Goal: Task Accomplishment & Management: Complete application form

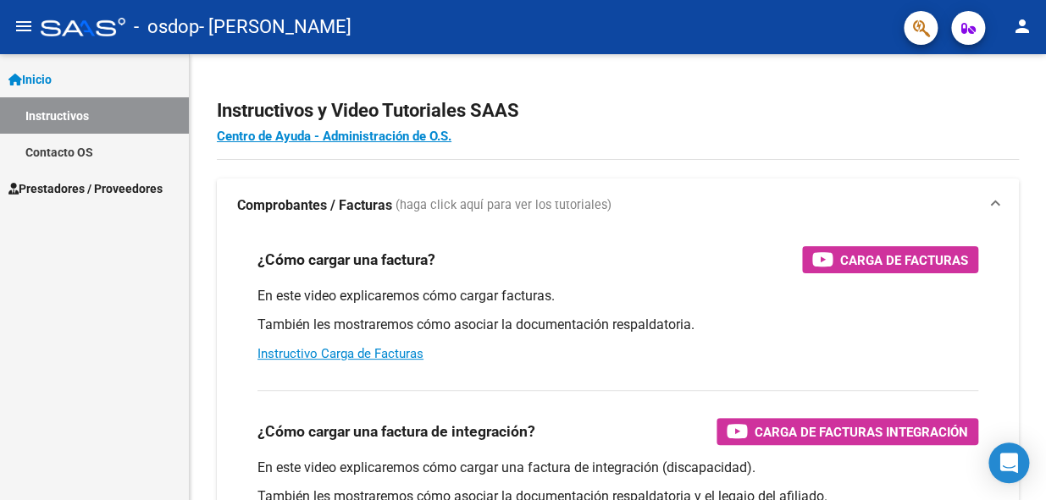
click at [70, 179] on span "Prestadores / Proveedores" at bounding box center [85, 188] width 154 height 19
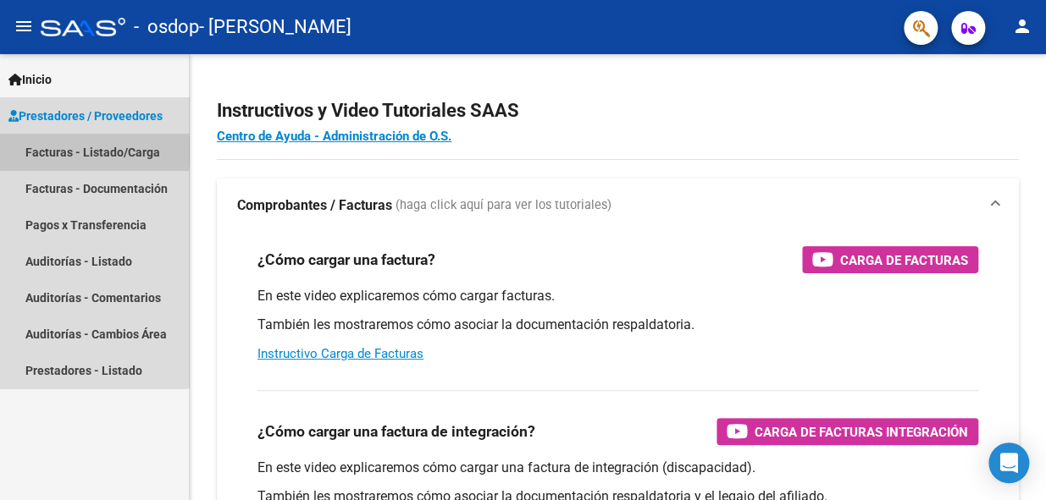
click at [86, 152] on link "Facturas - Listado/Carga" at bounding box center [94, 152] width 189 height 36
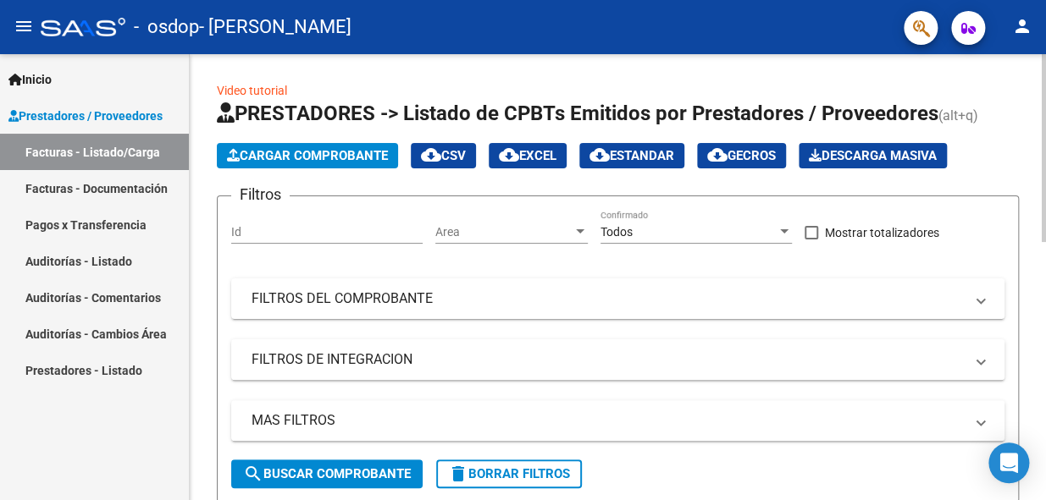
click at [348, 157] on span "Cargar Comprobante" at bounding box center [307, 155] width 161 height 15
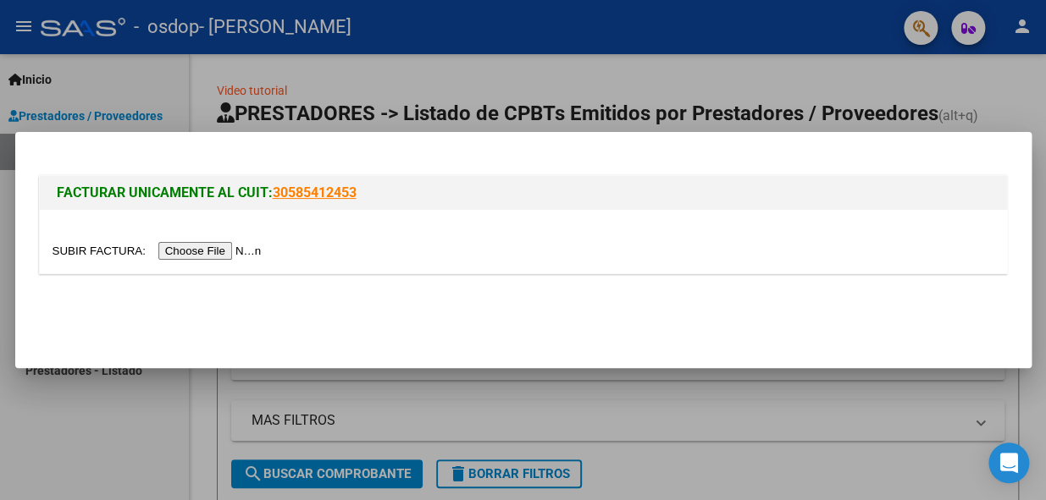
click at [211, 254] on input "file" at bounding box center [159, 251] width 214 height 18
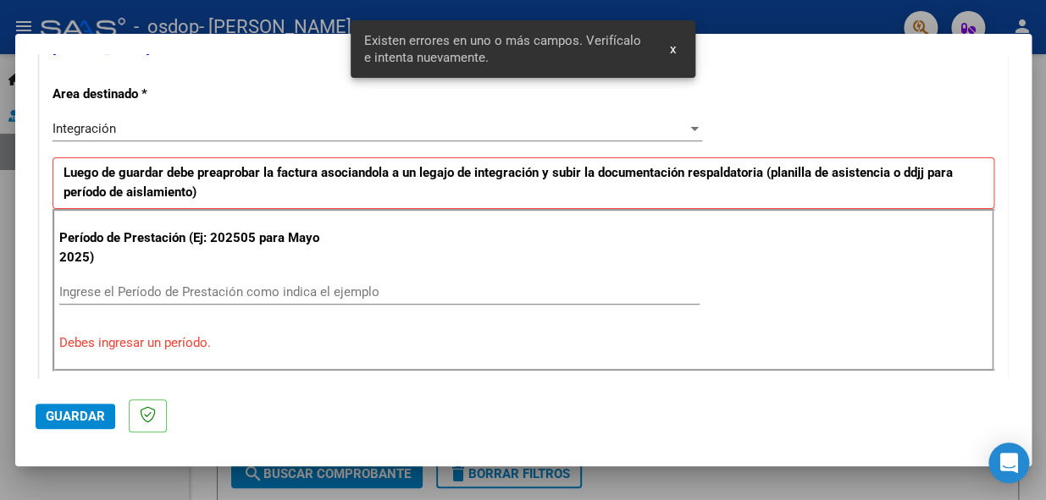
scroll to position [394, 0]
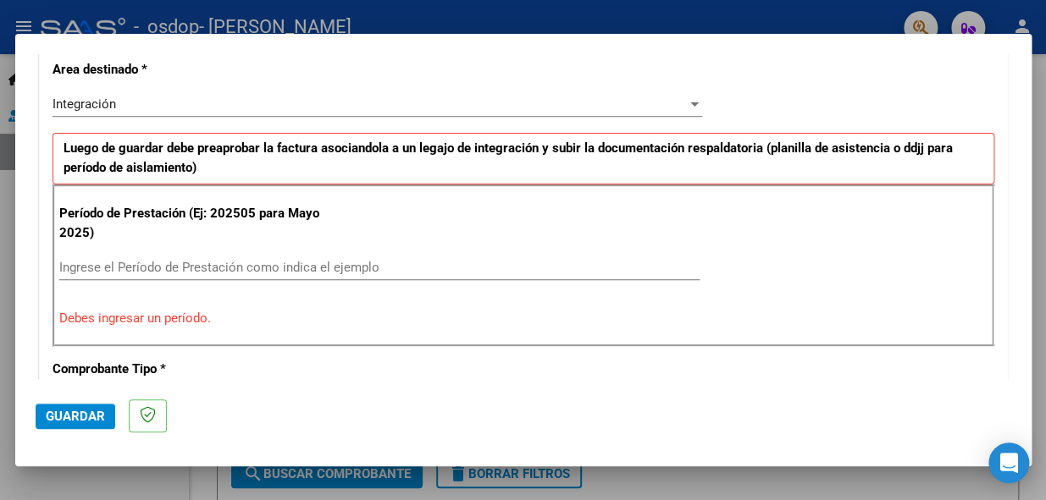
click at [129, 263] on input "Ingrese el Período de Prestación como indica el ejemplo" at bounding box center [379, 267] width 640 height 15
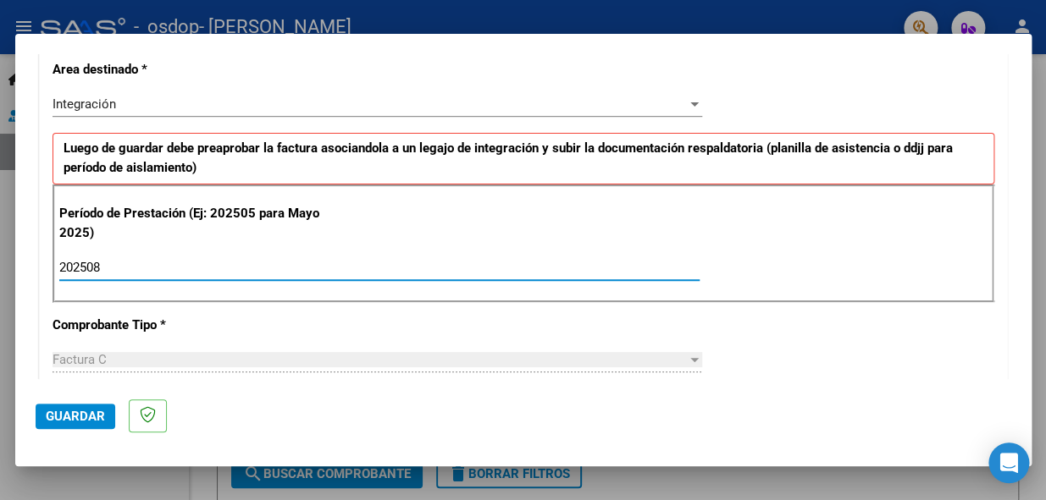
type input "202508"
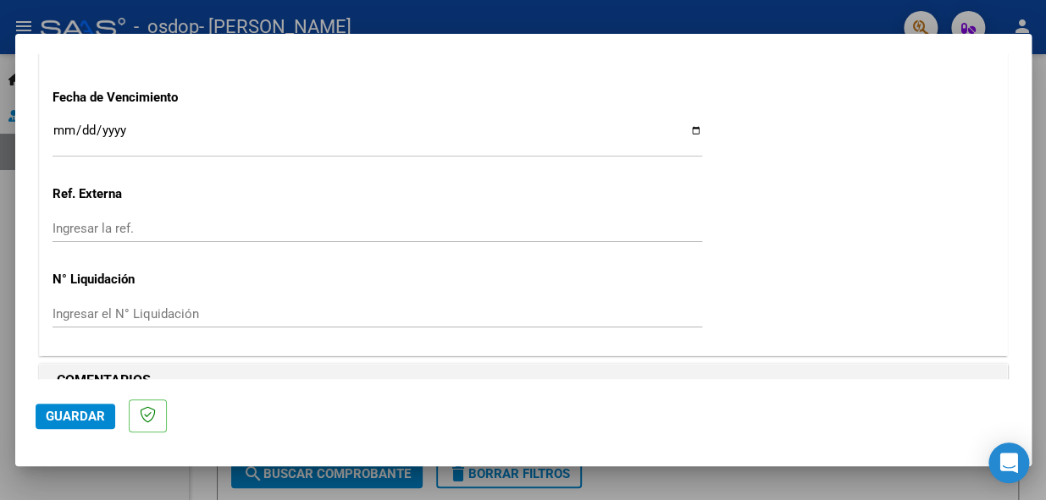
scroll to position [1214, 0]
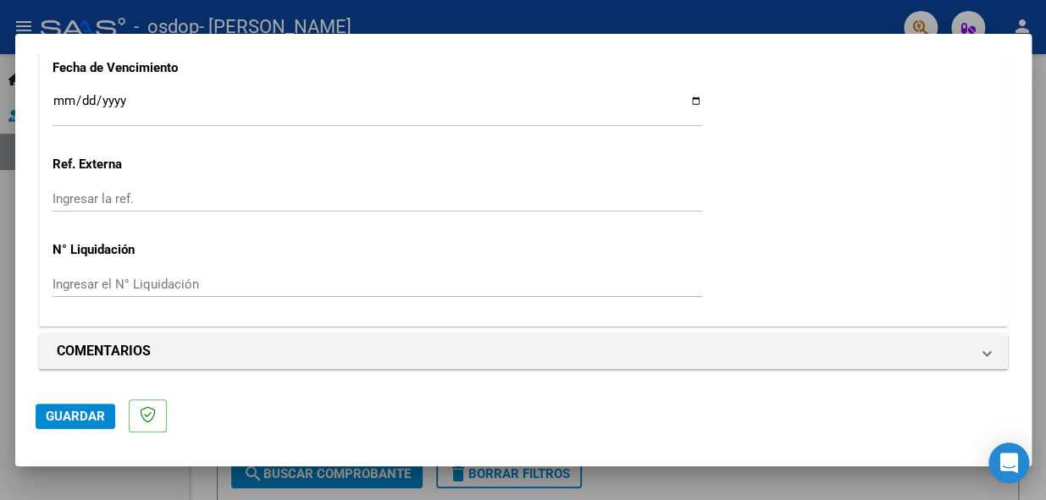
click at [72, 411] on span "Guardar" at bounding box center [75, 416] width 59 height 15
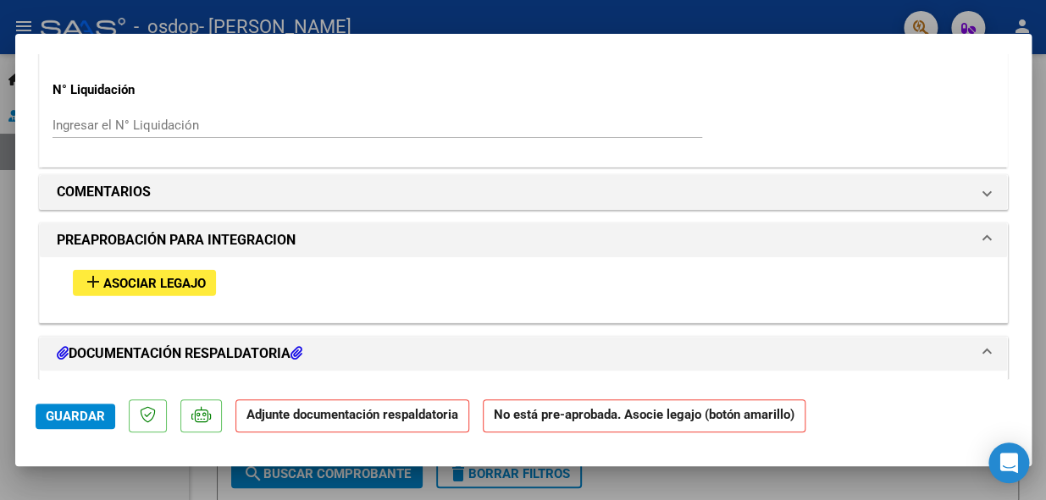
scroll to position [1416, 0]
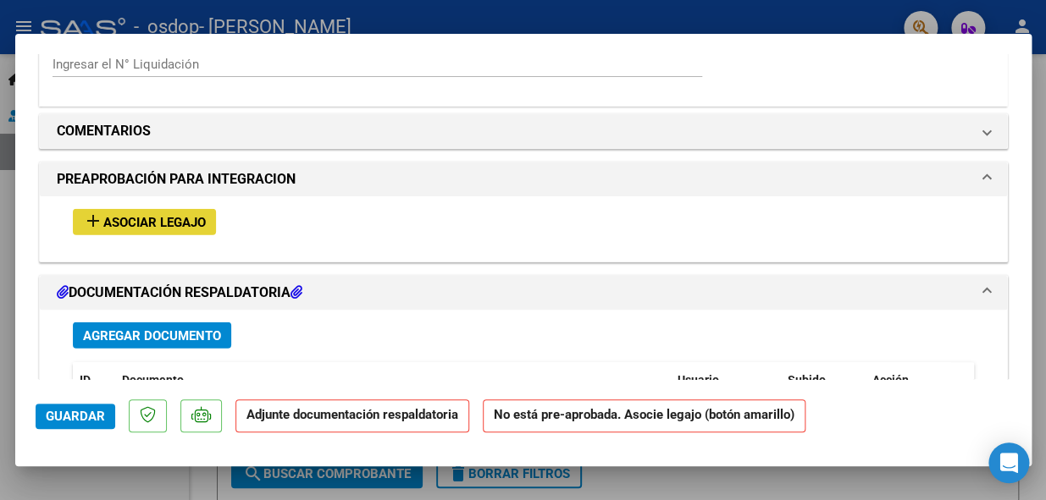
click at [161, 218] on span "Asociar Legajo" at bounding box center [154, 222] width 102 height 15
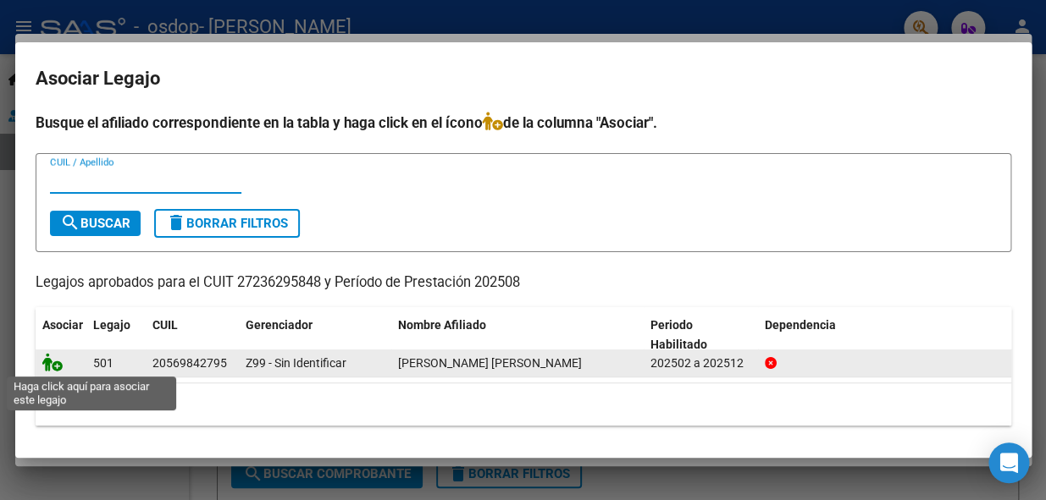
click at [55, 365] on icon at bounding box center [52, 362] width 20 height 19
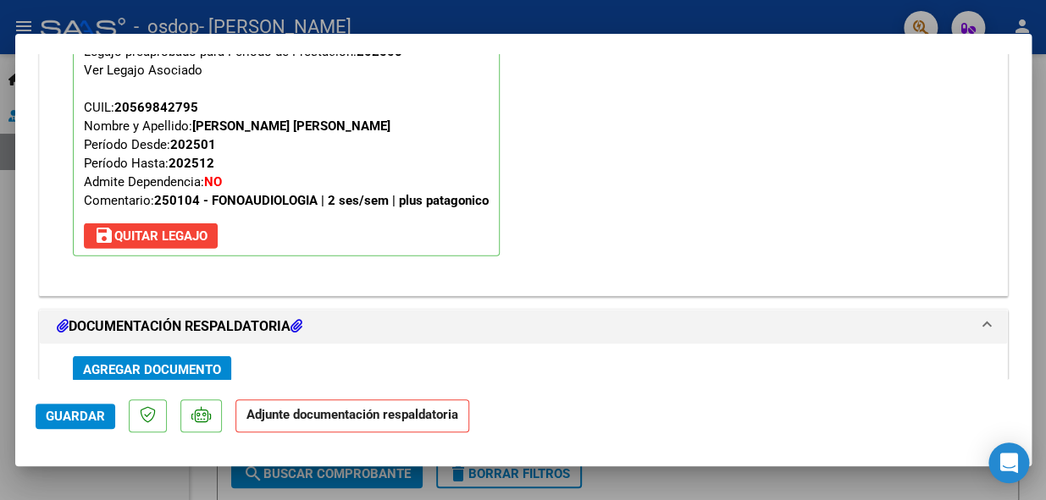
scroll to position [1747, 0]
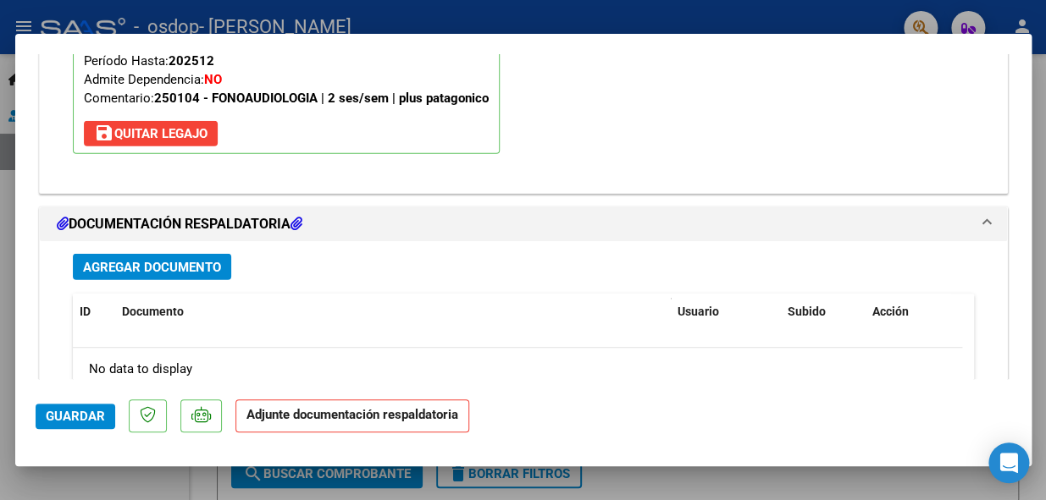
click at [135, 261] on span "Agregar Documento" at bounding box center [152, 267] width 138 height 15
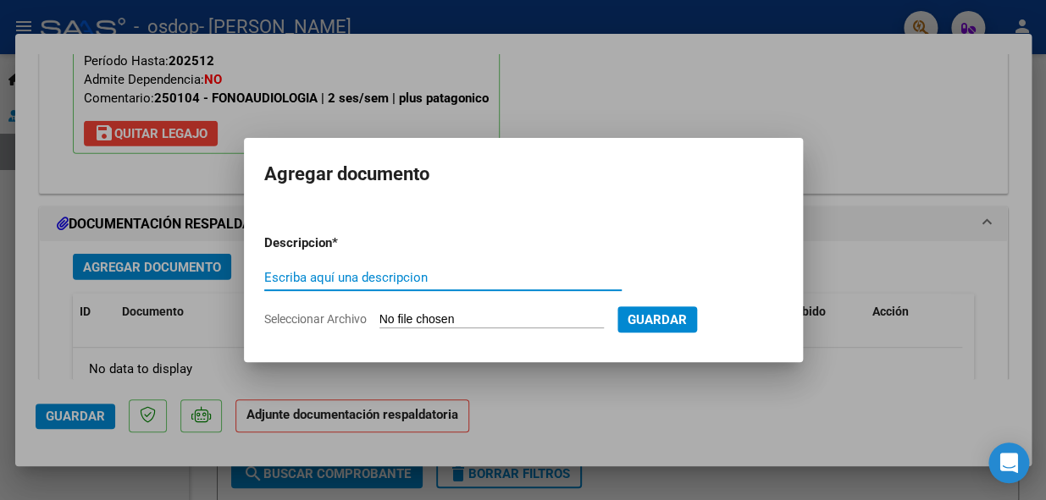
click at [333, 273] on input "Escriba aquí una descripcion" at bounding box center [442, 277] width 357 height 15
type input "planilla de asistencia [DATE]"
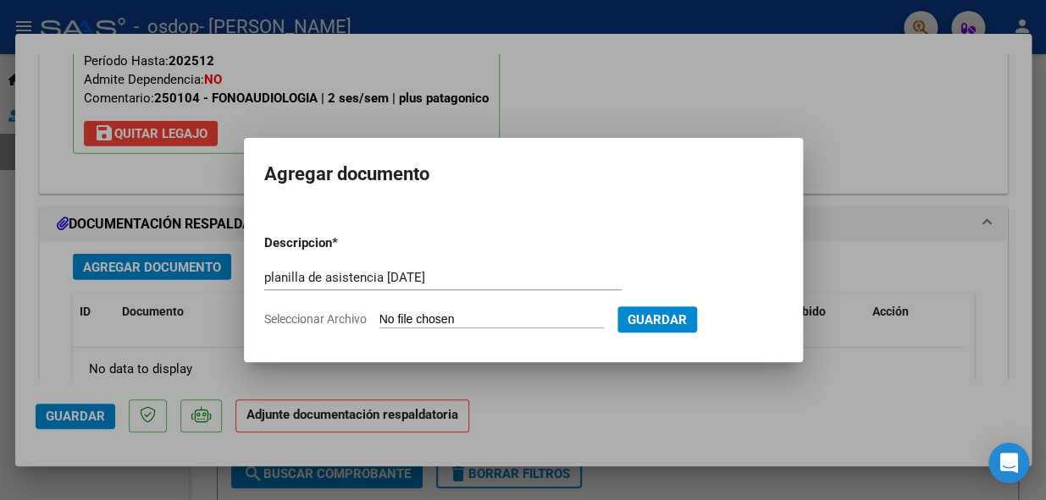
click at [459, 316] on input "Seleccionar Archivo" at bounding box center [491, 320] width 224 height 16
type input "C:\fakepath\Planilla de asistencia [PERSON_NAME][DATE].pdf"
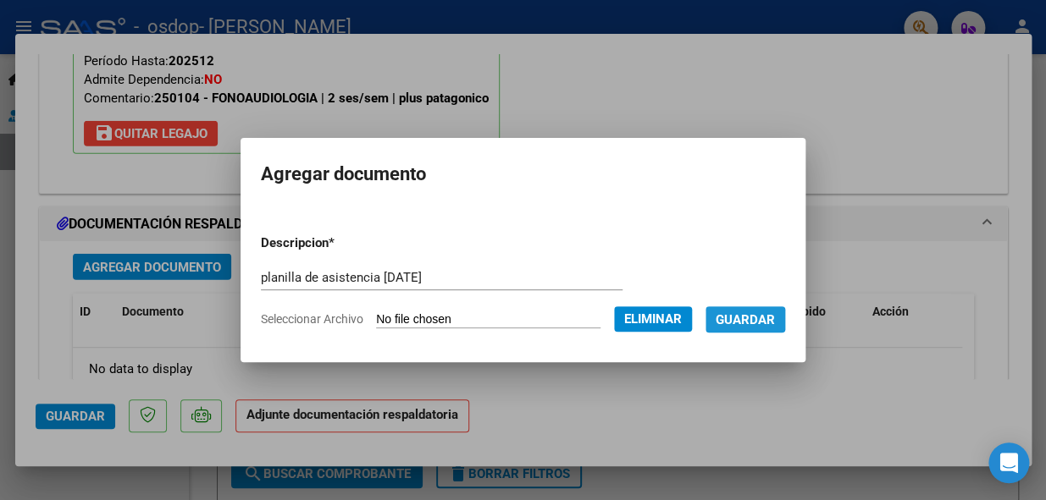
click at [750, 318] on span "Guardar" at bounding box center [744, 319] width 59 height 15
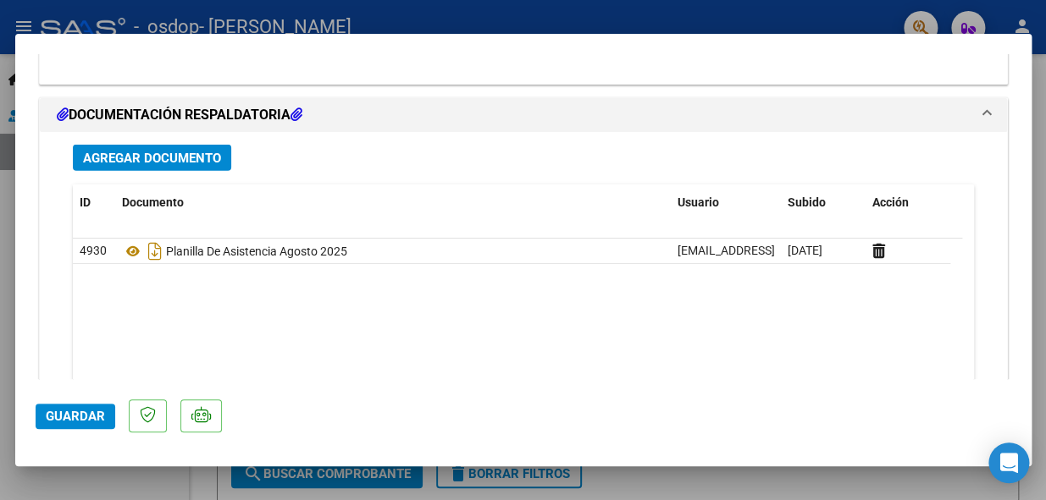
scroll to position [1871, 0]
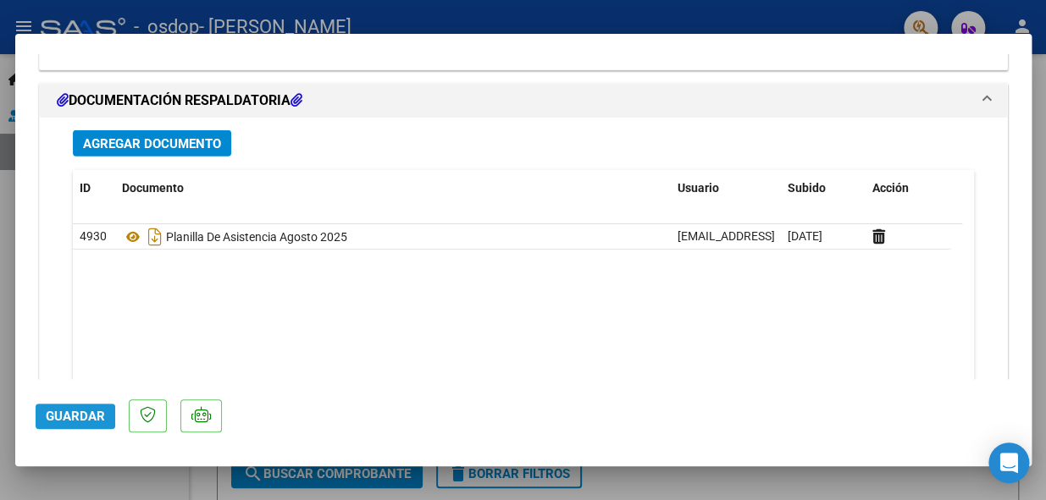
click at [75, 409] on span "Guardar" at bounding box center [75, 416] width 59 height 15
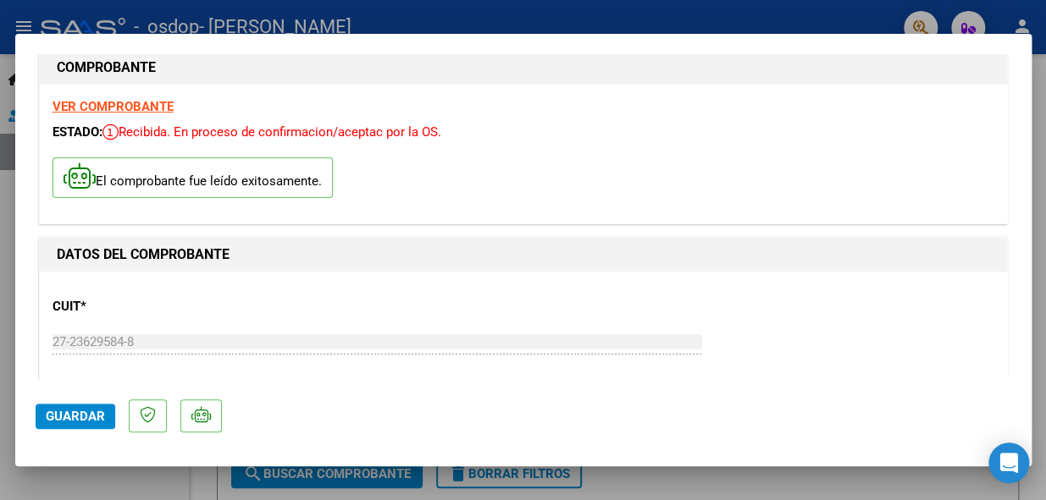
scroll to position [0, 0]
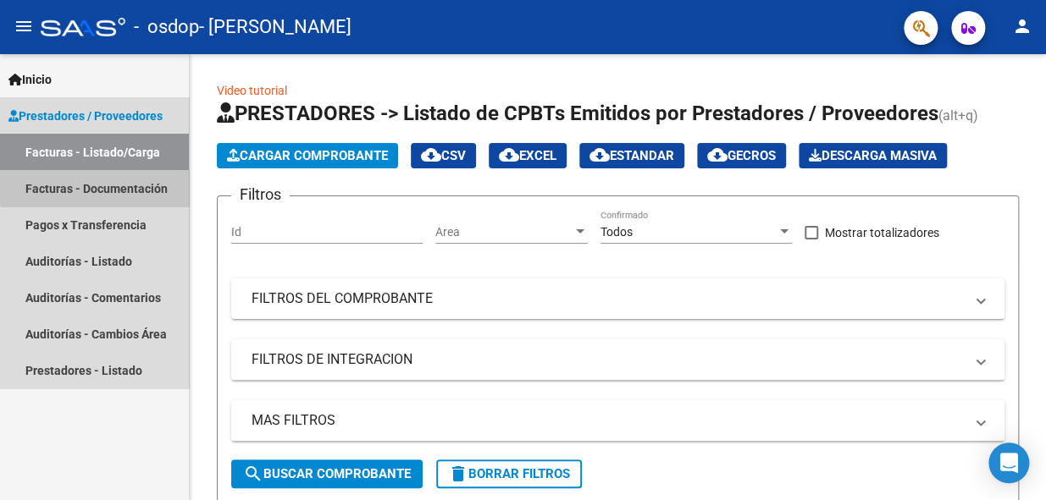
click at [113, 185] on link "Facturas - Documentación" at bounding box center [94, 188] width 189 height 36
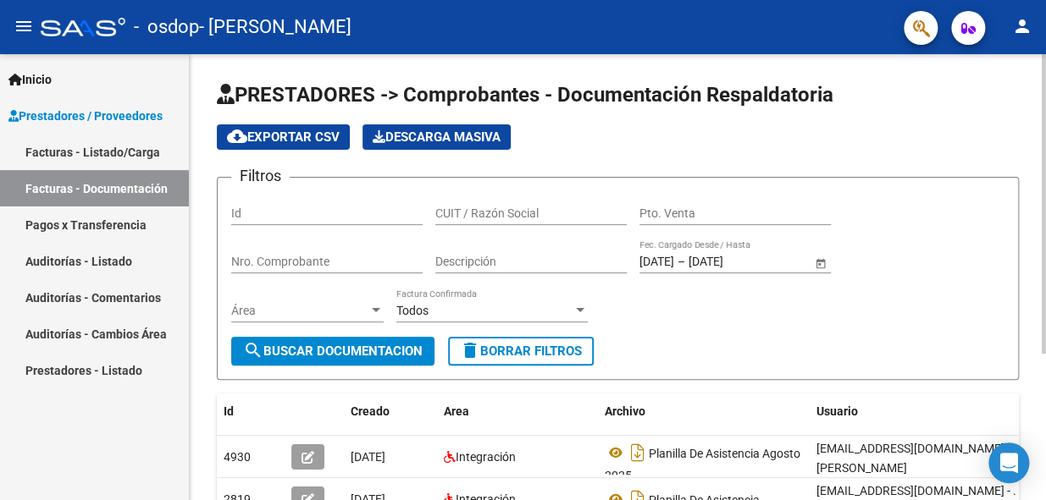
scroll to position [218, 0]
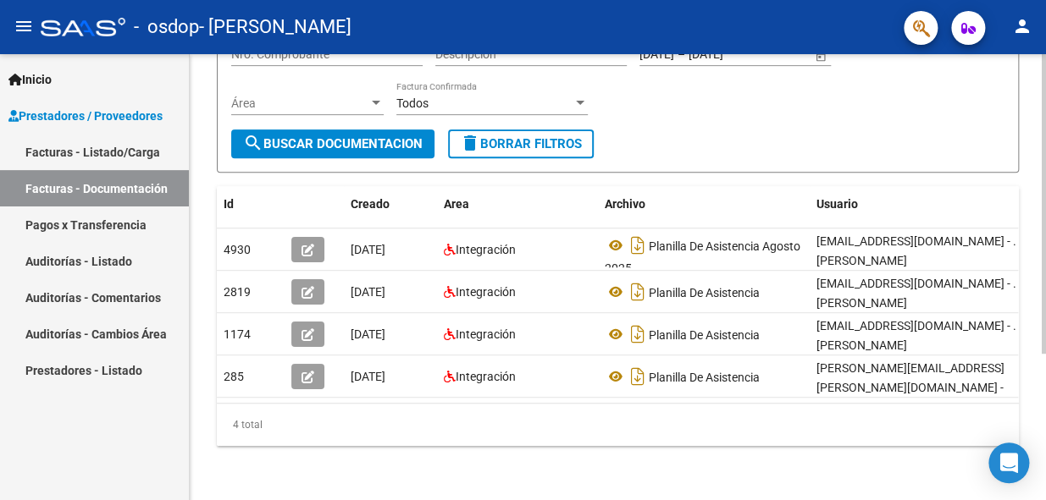
click at [1045, 434] on html "menu - osdop - [PERSON_NAME] person Inicio Instructivos Contacto OS Prestadores…" at bounding box center [523, 250] width 1046 height 500
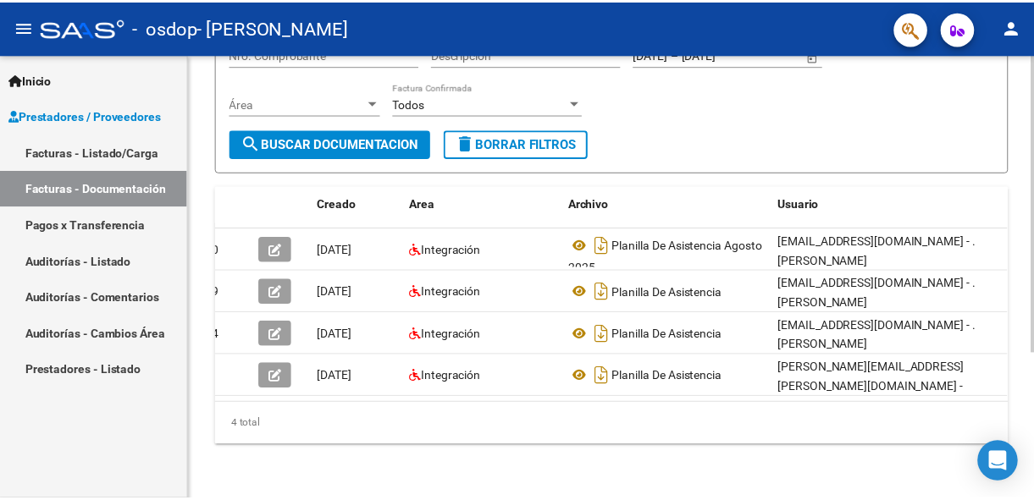
scroll to position [0, 0]
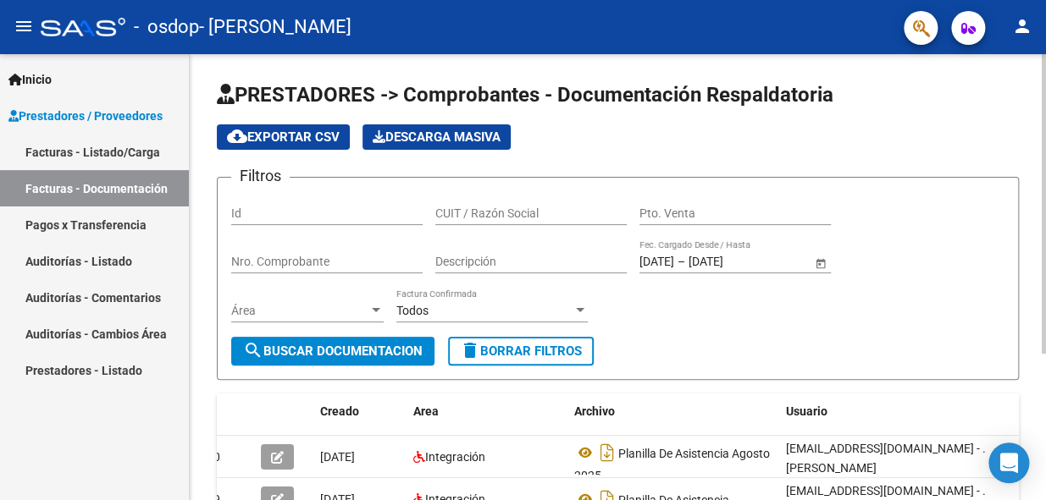
click at [1045, 172] on html "menu - osdop - [PERSON_NAME] person Inicio Instructivos Contacto OS Prestadores…" at bounding box center [523, 250] width 1046 height 500
click at [1018, 24] on mat-icon "person" at bounding box center [1022, 26] width 20 height 20
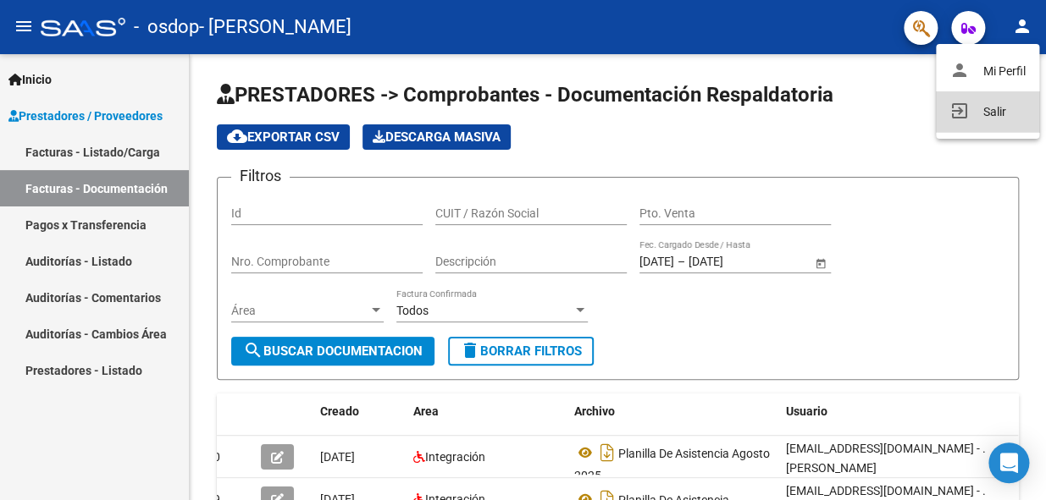
click at [995, 108] on button "exit_to_app Salir" at bounding box center [987, 111] width 103 height 41
